Goal: Task Accomplishment & Management: Complete application form

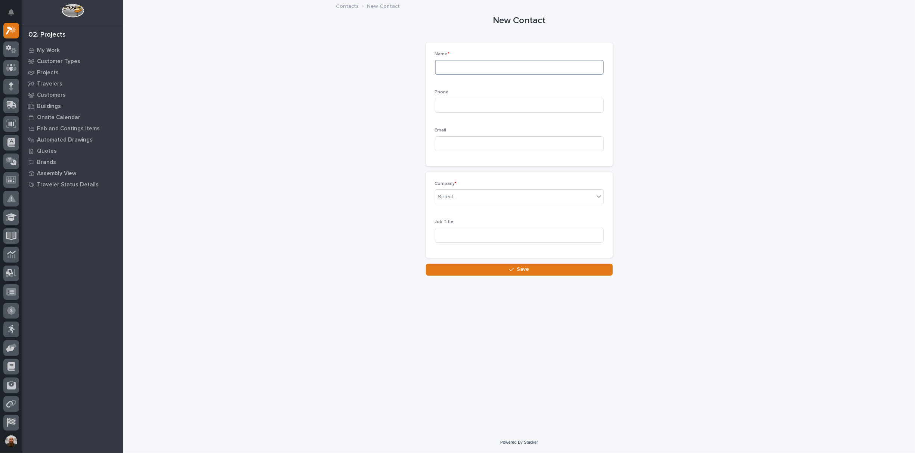
click at [478, 72] on input at bounding box center [519, 67] width 169 height 15
click at [467, 66] on input "[PERSON_NAME]" at bounding box center [519, 67] width 169 height 15
type input "[PERSON_NAME]"
click at [484, 203] on div "Select..." at bounding box center [514, 197] width 159 height 12
type input "*"
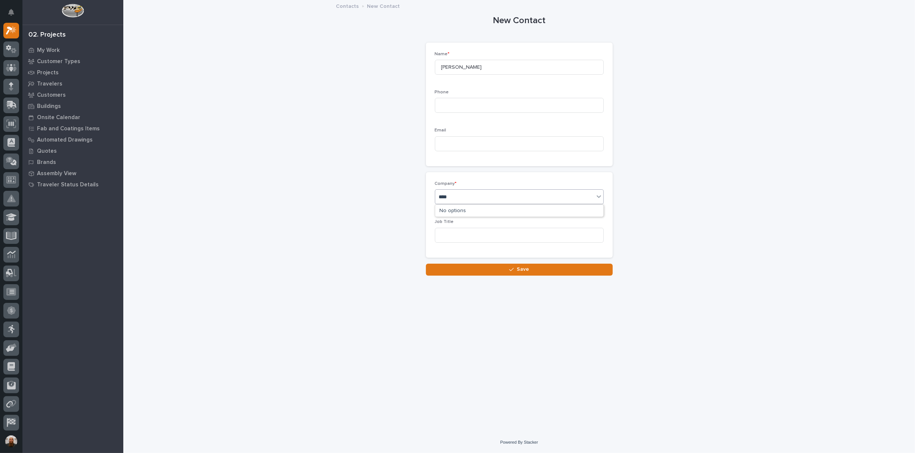
type input "*****"
click at [493, 214] on div "[PERSON_NAME] Roofing Equipment And Supply LLC" at bounding box center [519, 211] width 168 height 13
click at [496, 271] on button "Save" at bounding box center [519, 270] width 187 height 12
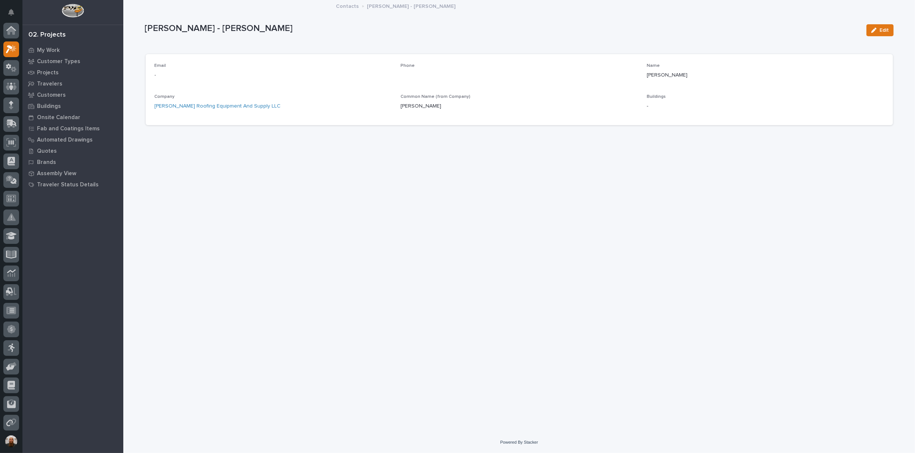
scroll to position [19, 0]
